Goal: Communication & Community: Answer question/provide support

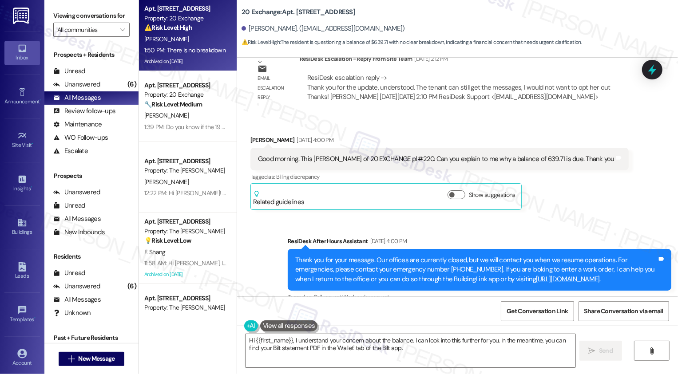
scroll to position [4719, 0]
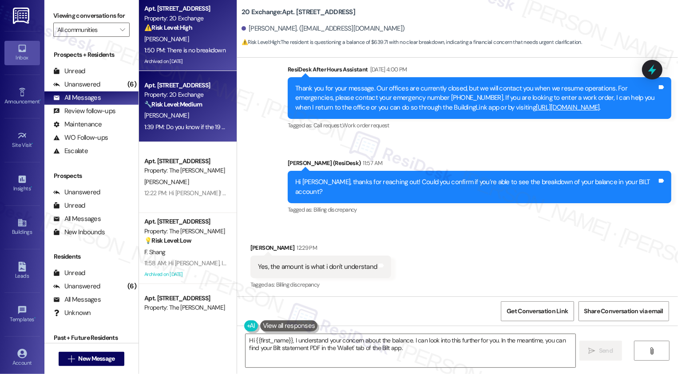
click at [156, 82] on div "Apt. [STREET_ADDRESS]" at bounding box center [185, 85] width 82 height 9
click at [187, 49] on div "1:50 PM: There is no breakdown 1:50 PM: There is no breakdown" at bounding box center [184, 50] width 81 height 8
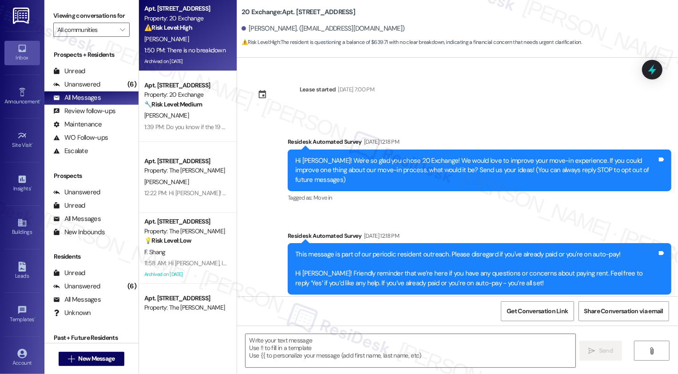
type textarea "Fetching suggested responses. Please feel free to read through the conversation…"
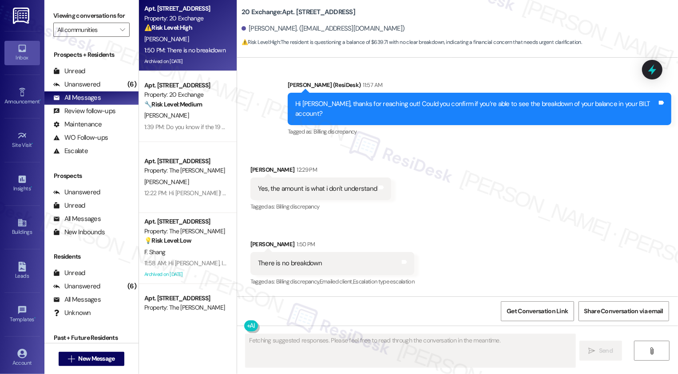
scroll to position [4828, 0]
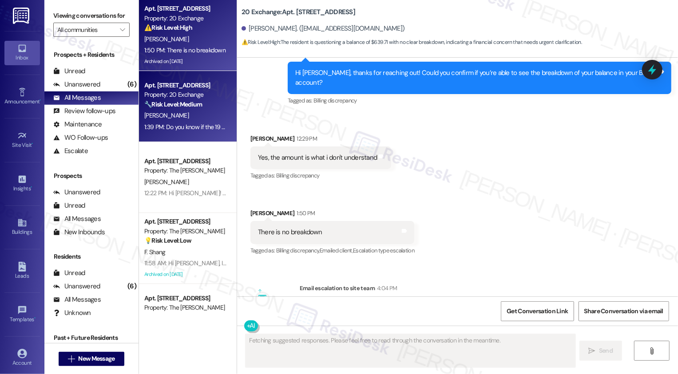
click at [175, 110] on div "[PERSON_NAME]" at bounding box center [185, 115] width 84 height 11
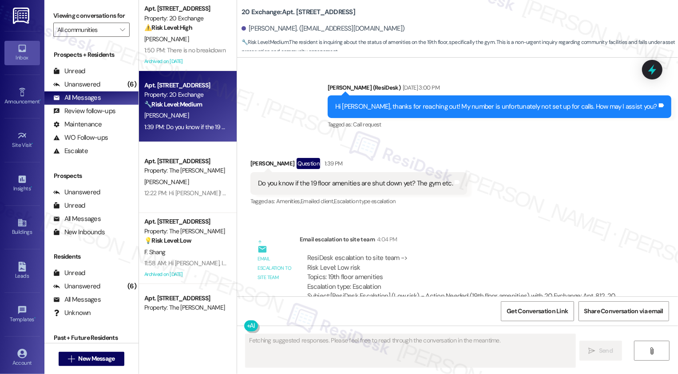
scroll to position [3601, 0]
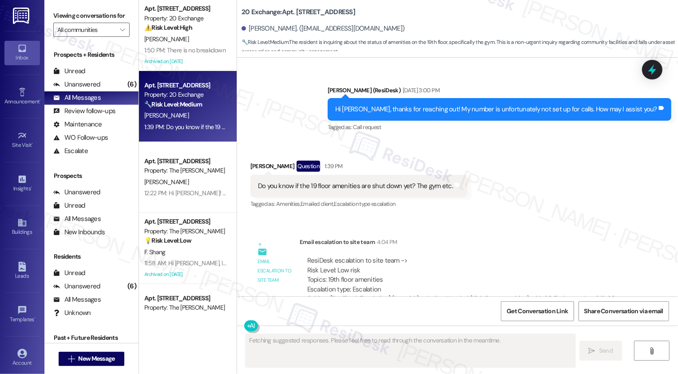
click at [251, 161] on div "[PERSON_NAME] Question 1:39 PM" at bounding box center [358, 168] width 217 height 14
copy div "[PERSON_NAME]"
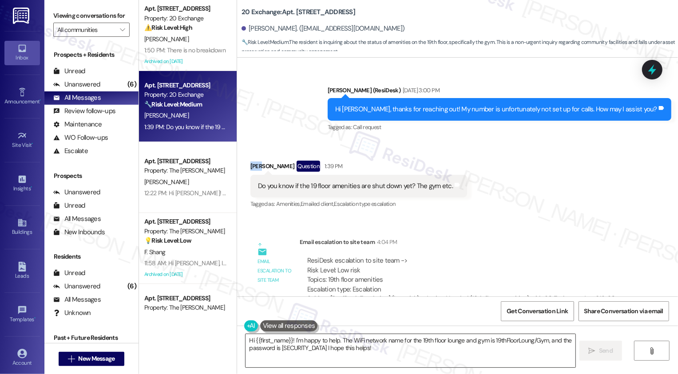
click at [310, 348] on textarea "Hi {{first_name}}! I'm happy to help. The WiFi network name for the 19th floor …" at bounding box center [411, 350] width 330 height 33
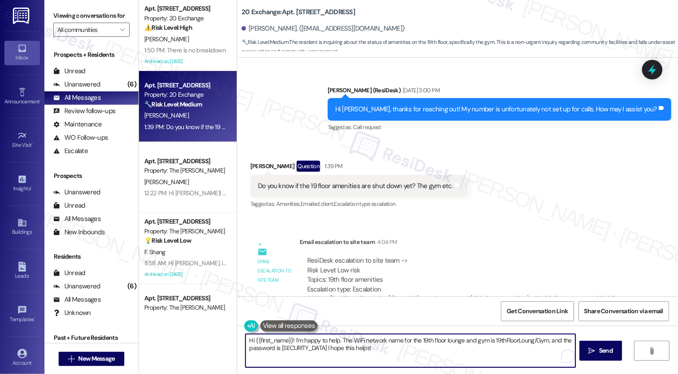
drag, startPoint x: 290, startPoint y: 342, endPoint x: 418, endPoint y: 353, distance: 128.0
click at [417, 353] on textarea "Hi {{first_name}}! I'm happy to help. The WiFi network name for the 19th floor …" at bounding box center [411, 350] width 330 height 33
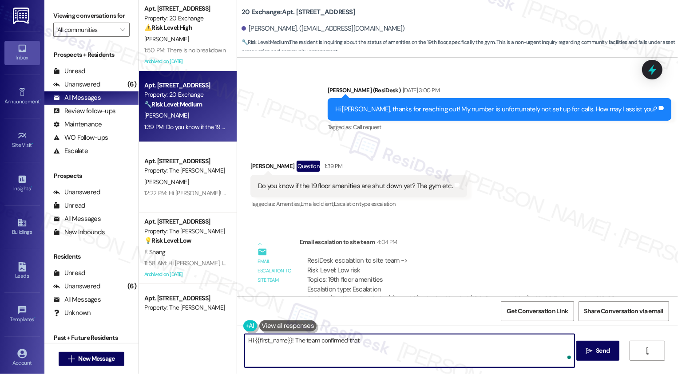
paste textarea "[PERSON_NAME]"
paste textarea "the 19th floor is shutdown. We will send an update shortly."
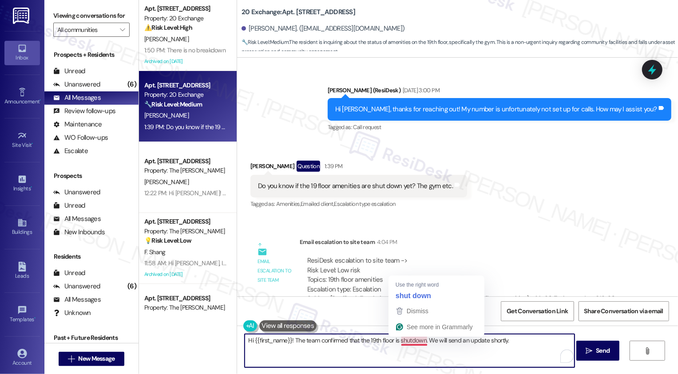
click at [421, 340] on textarea "Hi {{first_name}}! The team confirmed that the 19th floor is shutdown. We will …" at bounding box center [410, 350] width 330 height 33
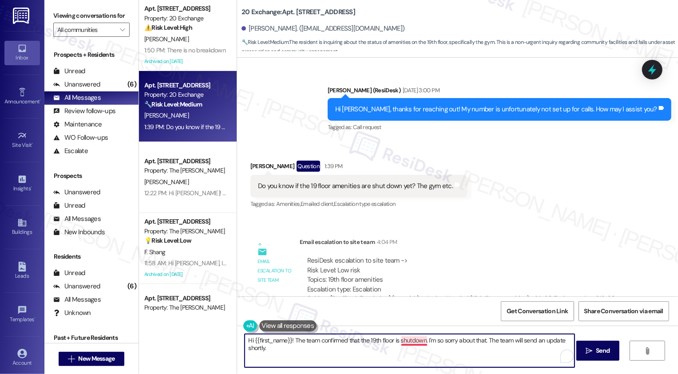
click at [417, 339] on textarea "Hi {{first_name}}! The team confirmed that the 19th floor is shutdown. I'm so s…" at bounding box center [410, 350] width 330 height 33
click at [440, 341] on textarea "Hi {{first_name}}! The team confirmed that the 19th floor is shut down. I'm so …" at bounding box center [410, 350] width 330 height 33
click at [478, 348] on textarea "Hi {{first_name}}! The team confirmed that the 19th floor is shut down. I'm so …" at bounding box center [410, 350] width 330 height 33
drag, startPoint x: 511, startPoint y: 341, endPoint x: 566, endPoint y: 342, distance: 55.5
click at [566, 342] on textarea "Hi {{first_name}}! The team confirmed that the 19th floor is shut down. I'm so …" at bounding box center [410, 350] width 330 height 33
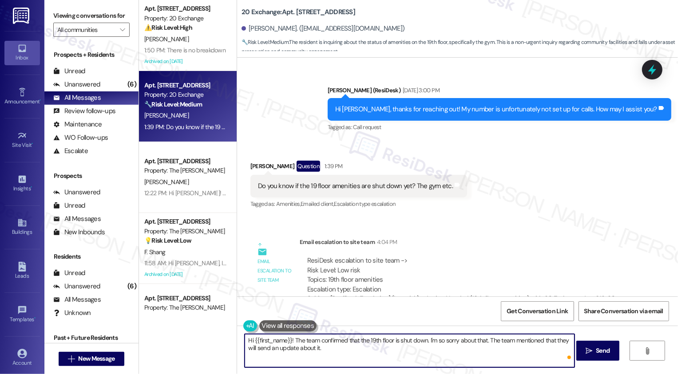
type textarea "Hi {{first_name}}! The team confirmed that the 19th floor is shut down. I'm so …"
